Goal: Task Accomplishment & Management: Manage account settings

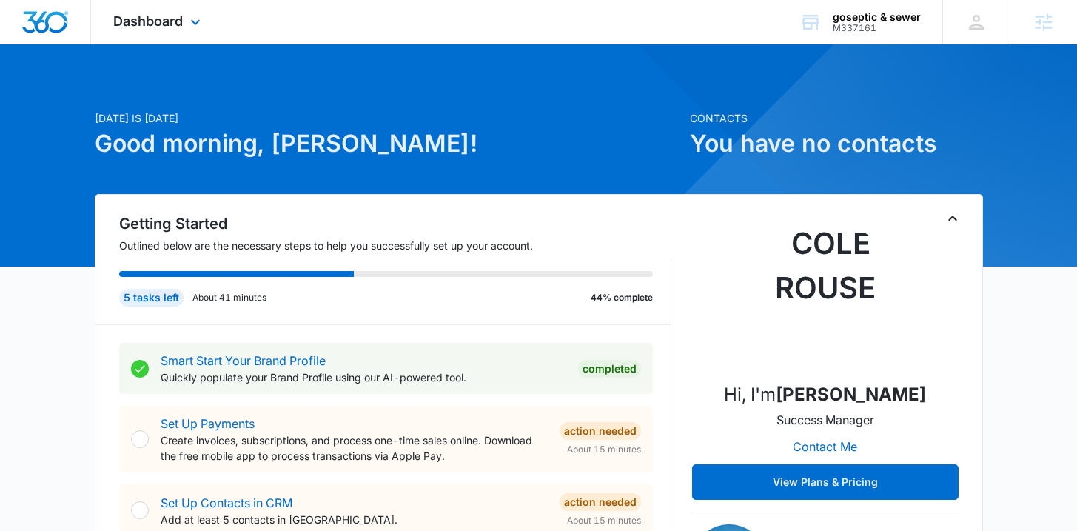
click at [205, 12] on div "Dashboard Apps Reputation Forms CRM Email Social POS Content Ads Intelligence F…" at bounding box center [158, 22] width 135 height 44
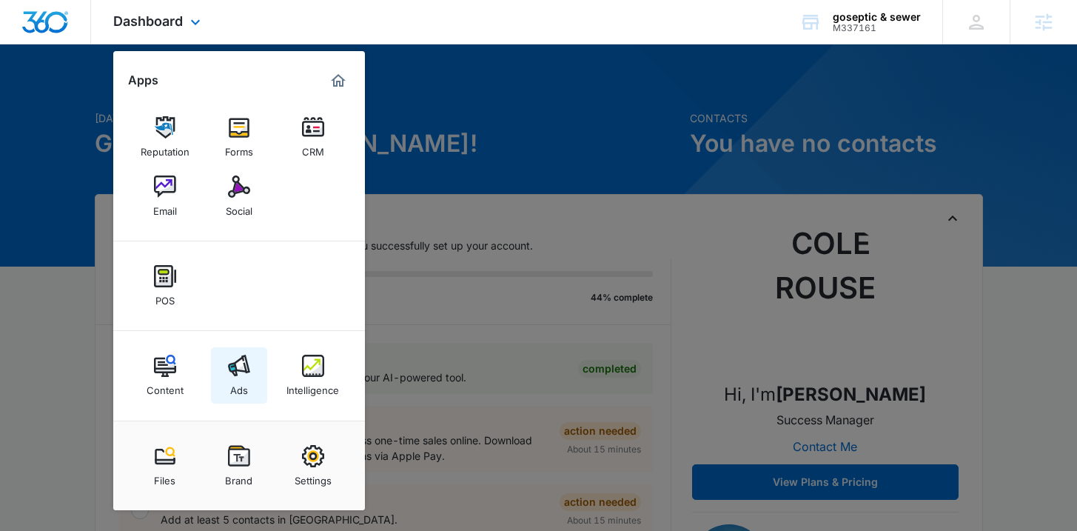
click at [235, 394] on div "Ads" at bounding box center [239, 386] width 18 height 19
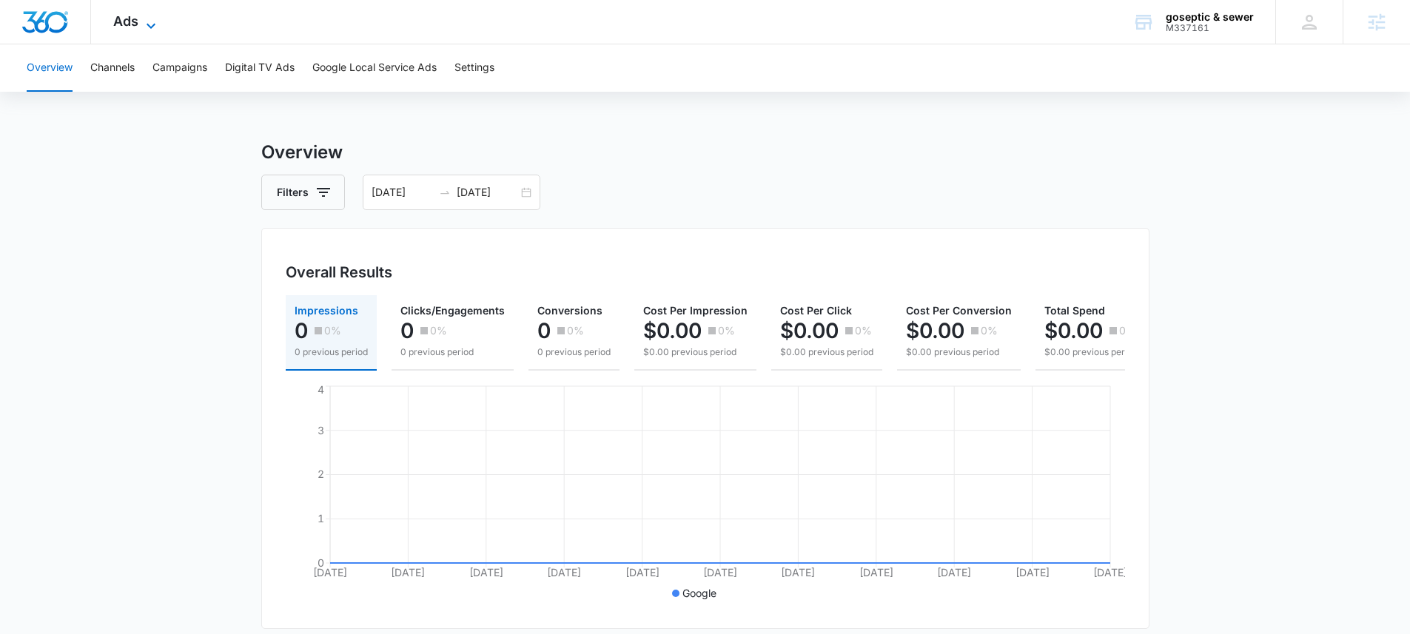
click at [142, 30] on icon at bounding box center [151, 26] width 18 height 18
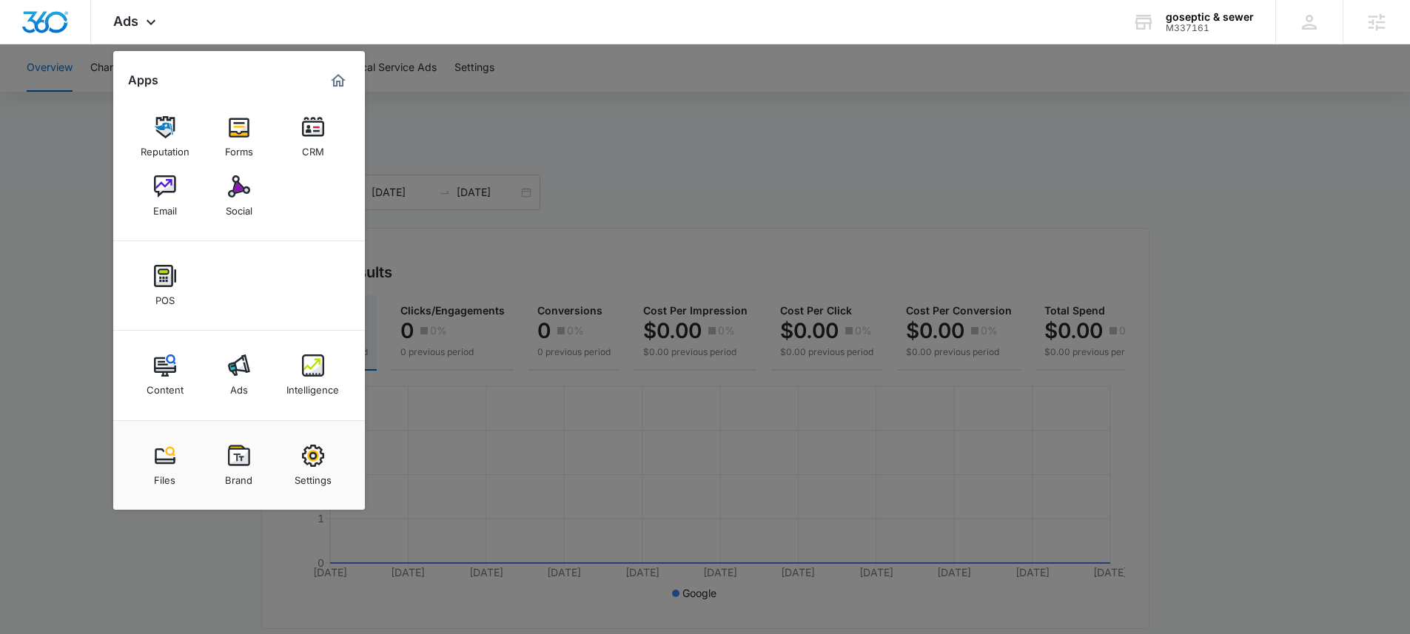
click at [300, 393] on div "Intelligence" at bounding box center [312, 386] width 53 height 19
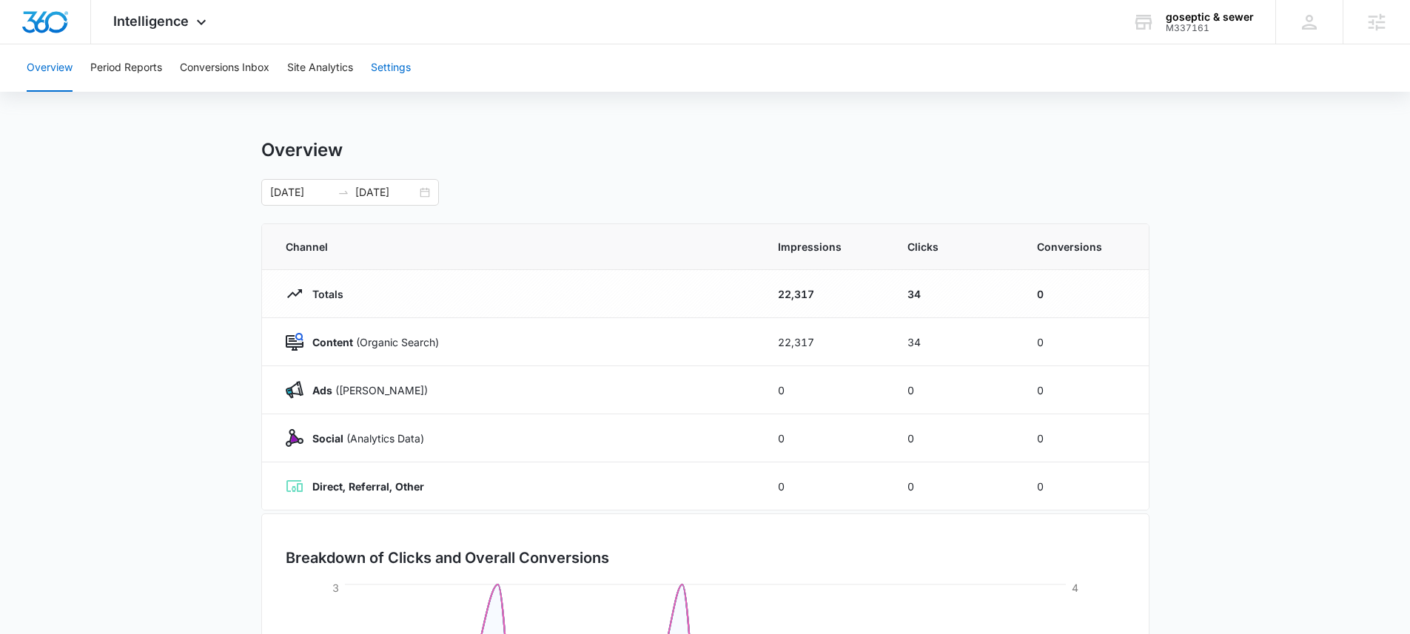
click at [373, 82] on button "Settings" at bounding box center [391, 67] width 40 height 47
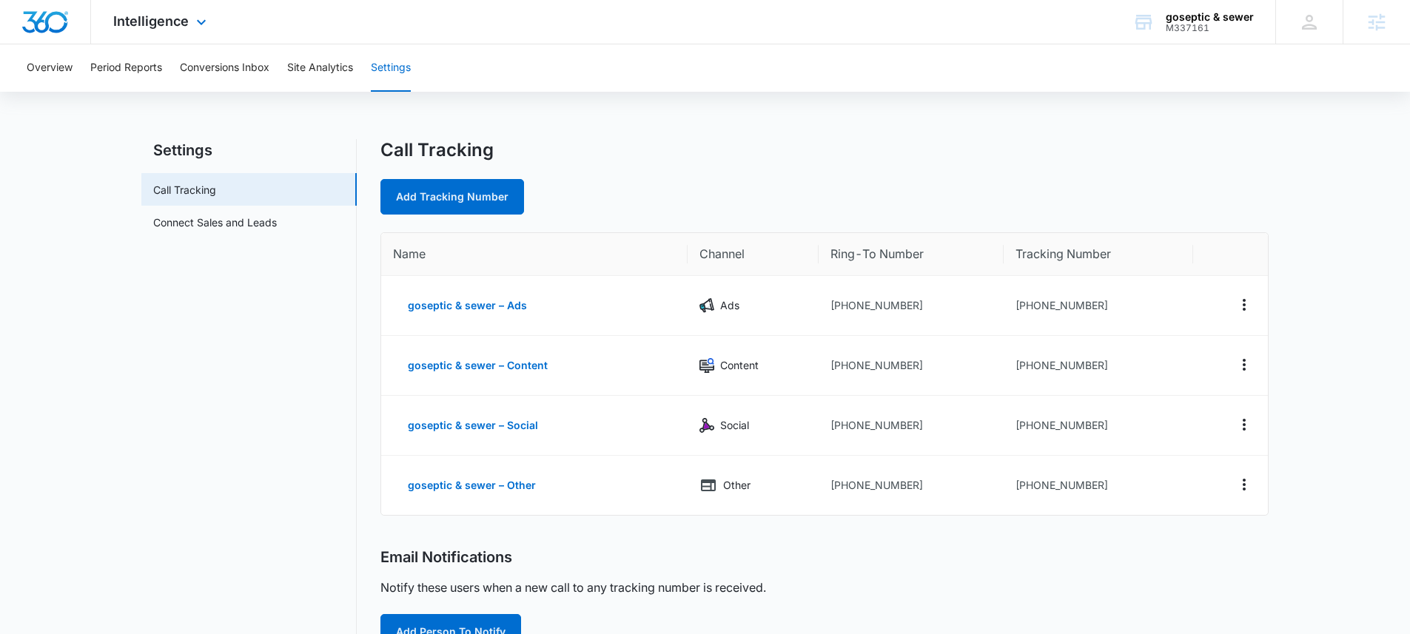
drag, startPoint x: 165, startPoint y: 29, endPoint x: 244, endPoint y: 135, distance: 132.8
click at [165, 28] on div "Intelligence Apps Reputation Forms CRM Email Social POS Content Ads Intelligenc…" at bounding box center [161, 22] width 141 height 44
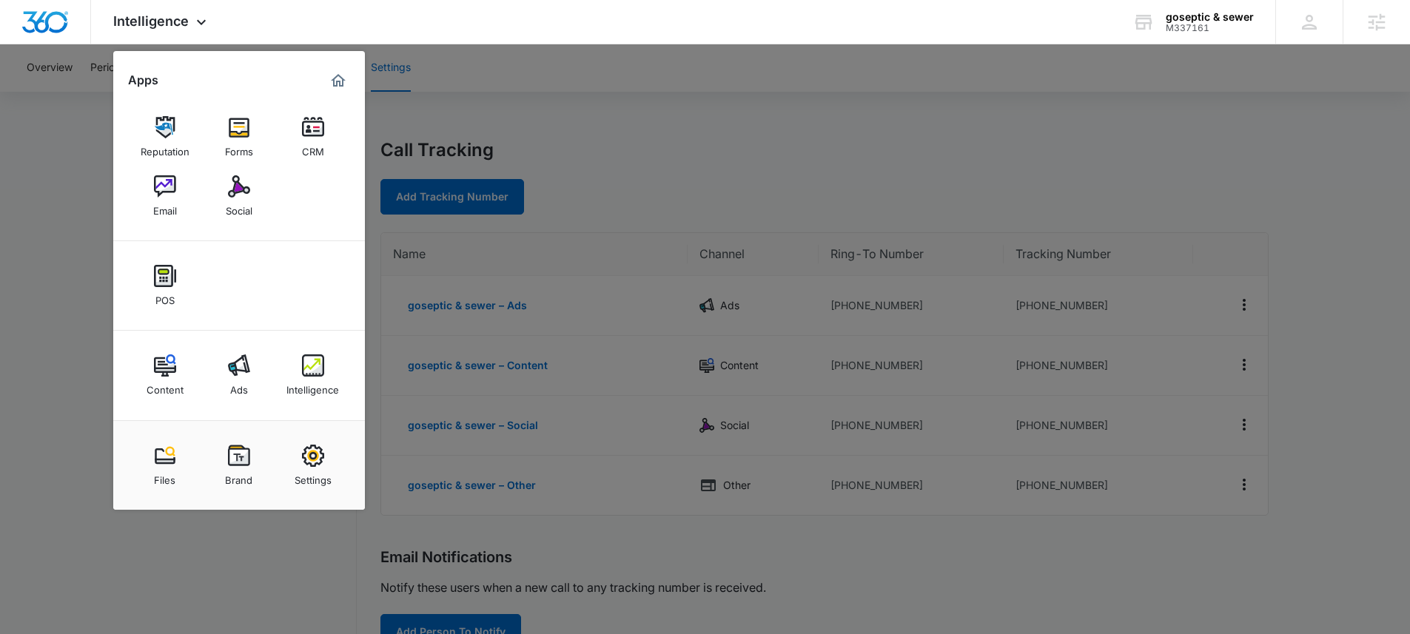
drag, startPoint x: 317, startPoint y: 464, endPoint x: 243, endPoint y: 326, distance: 156.6
click at [317, 464] on img at bounding box center [313, 456] width 22 height 22
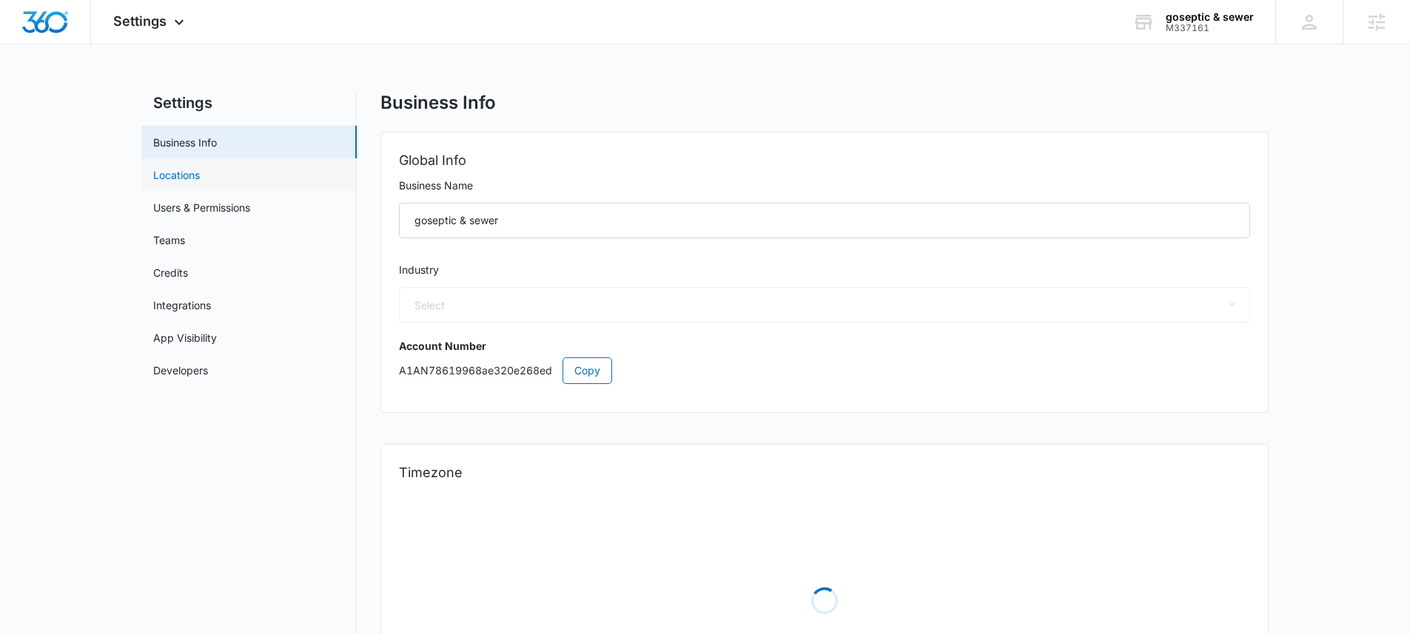
select select "8"
select select "US"
select select "America/New_York"
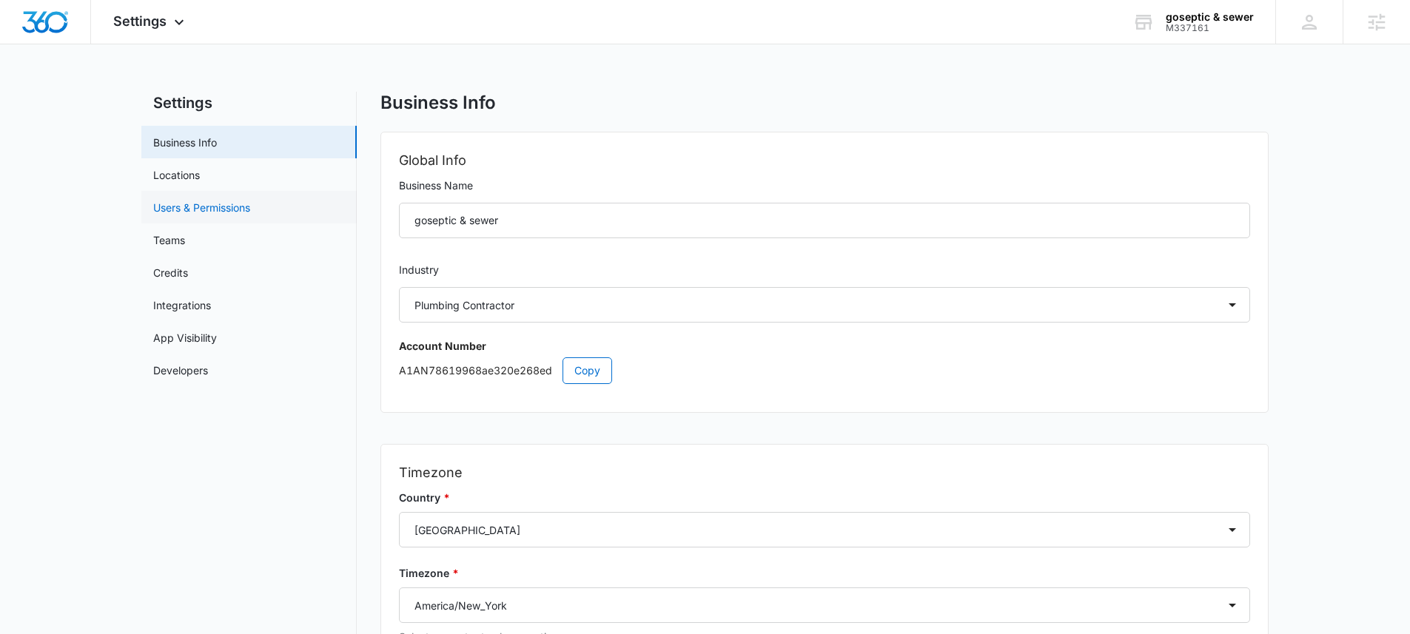
click at [196, 207] on link "Users & Permissions" at bounding box center [201, 208] width 97 height 16
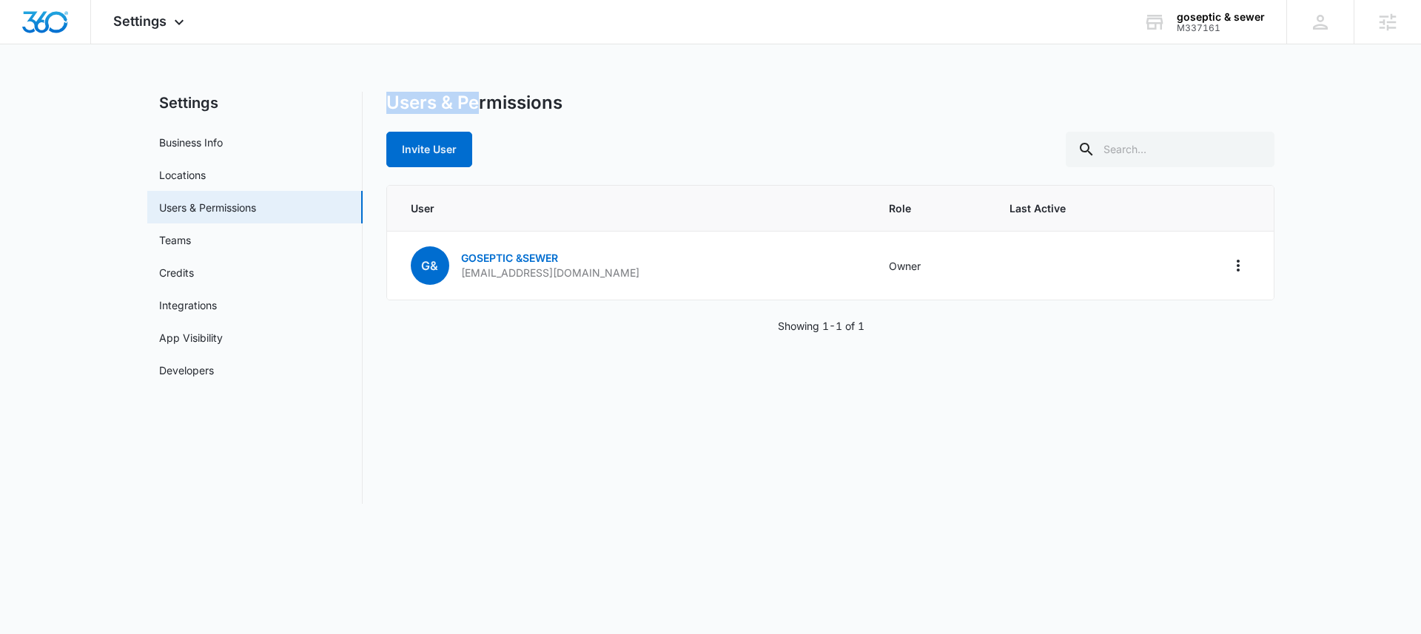
drag, startPoint x: 388, startPoint y: 105, endPoint x: 478, endPoint y: 108, distance: 90.3
click at [478, 108] on div "Settings Business Info Locations Users & Permissions Teams Credits Integrations…" at bounding box center [710, 298] width 1127 height 412
click at [554, 108] on h1 "Users & Permissions" at bounding box center [474, 103] width 176 height 22
drag, startPoint x: 576, startPoint y: 108, endPoint x: 446, endPoint y: 108, distance: 129.5
click at [446, 108] on div "Users & Permissions" at bounding box center [830, 103] width 888 height 22
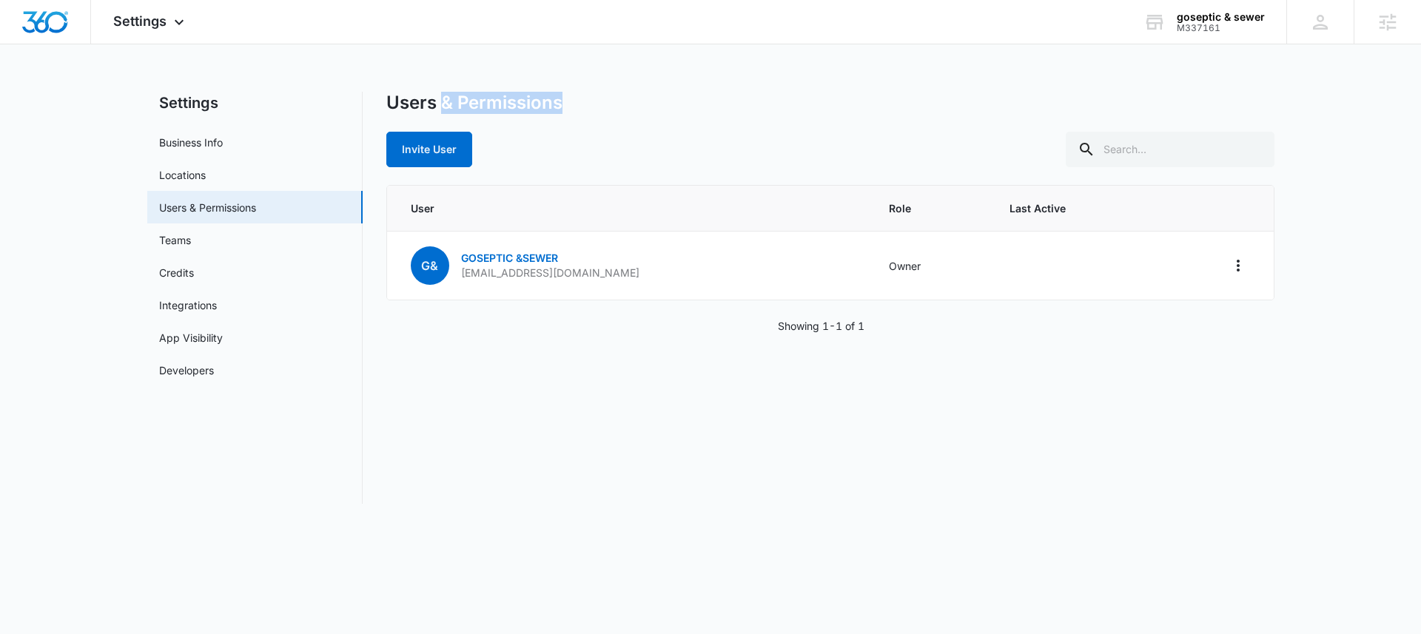
click at [446, 108] on h1 "Users & Permissions" at bounding box center [474, 103] width 176 height 22
click at [414, 105] on h1 "Users & Permissions" at bounding box center [474, 103] width 176 height 22
